Goal: Task Accomplishment & Management: Use online tool/utility

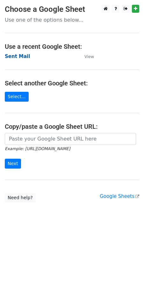
click at [24, 57] on strong "Sent Mail" at bounding box center [17, 57] width 25 height 6
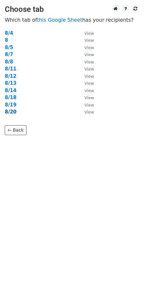
click at [13, 113] on strong "8/20" at bounding box center [11, 112] width 12 height 6
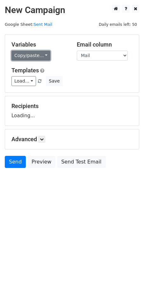
click at [35, 55] on link "Copy/paste..." at bounding box center [30, 56] width 39 height 10
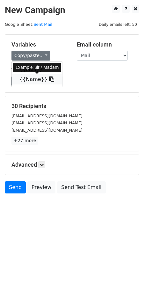
click at [25, 78] on link "{{Name}}" at bounding box center [37, 79] width 50 height 10
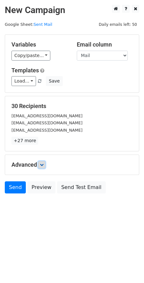
click at [42, 164] on icon at bounding box center [42, 165] width 4 height 4
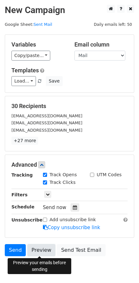
click at [38, 252] on link "Preview" at bounding box center [41, 250] width 28 height 12
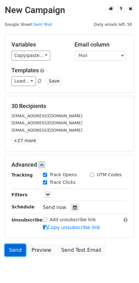
click at [16, 249] on link "Send" at bounding box center [15, 250] width 21 height 12
